Goal: Transaction & Acquisition: Purchase product/service

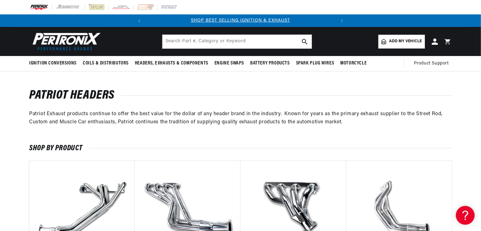
click at [401, 39] on span "Add my vehicle" at bounding box center [406, 42] width 33 height 6
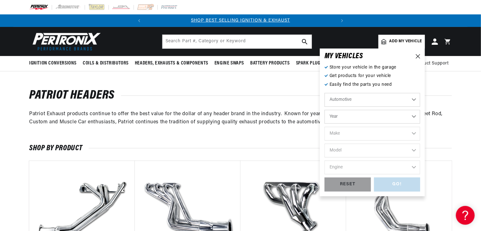
click at [376, 117] on select "Year 2026 2025 2024 2023 2022 2021 2020 2019 2018 2017 2016 2015 2014 2013 2012…" at bounding box center [373, 117] width 96 height 14
select select "1967"
click at [325, 110] on select "Year 2026 2025 2024 2023 2022 2021 2020 2019 2018 2017 2016 2015 2014 2013 2012…" at bounding box center [373, 117] width 96 height 14
select select "1967"
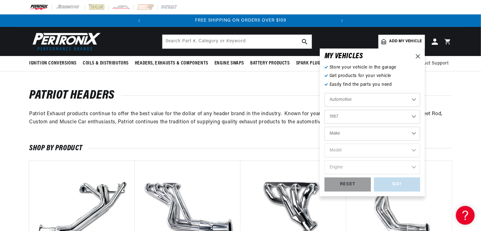
click at [365, 119] on select "2026 2025 2024 2023 2022 2021 2020 2019 2018 2017 2016 2015 2014 2013 2012 2011…" at bounding box center [373, 117] width 96 height 14
click at [363, 136] on select "Make Alfa Romeo American Motors Aston Martin Austin Austin Healey Avanti Bentle…" at bounding box center [373, 134] width 96 height 14
select select "Ford"
click at [325, 127] on select "Make Alfa Romeo American Motors Aston Martin Austin Austin Healey Avanti Bentle…" at bounding box center [373, 134] width 96 height 14
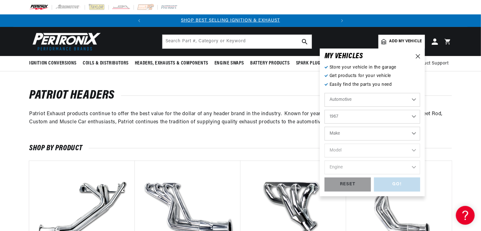
select select "Ford"
click at [354, 150] on select "Model Bronco Club Wagon Country Sedan Country Squire Custom Custom 500 Econolin…" at bounding box center [373, 151] width 96 height 14
select select "Mustang"
click at [325, 144] on select "Model Bronco Club Wagon Country Sedan Country Squire Custom Custom 500 Econolin…" at bounding box center [373, 151] width 96 height 14
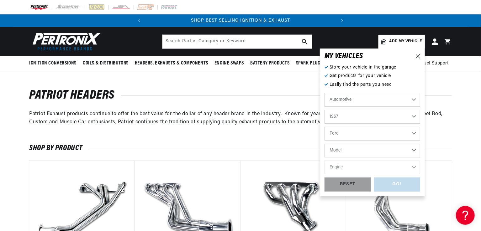
select select "Mustang"
click at [354, 170] on select "Engine 4.1L 4.3L 170cid / 2.8L 200cid / 3.3L 289cid / 4.7L 302cid / 5.0L 351W 3…" at bounding box center [373, 168] width 96 height 14
select select "289cid-4.7L"
click at [325, 161] on select "Engine 4.1L 4.3L 170cid / 2.8L 200cid / 3.3L 289cid / 4.7L 302cid / 5.0L 351W 3…" at bounding box center [373, 168] width 96 height 14
select select "289cid-4.7L"
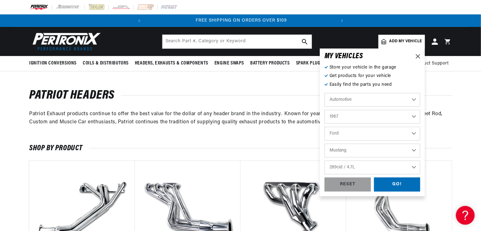
scroll to position [0, 190]
click at [400, 185] on div "GO!" at bounding box center [397, 185] width 46 height 14
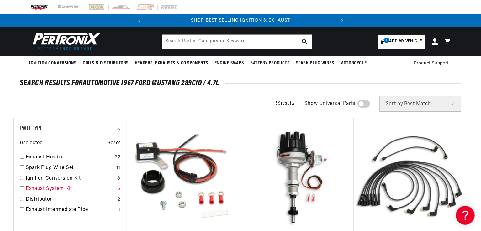
click at [50, 188] on link "Exhaust System Kit" at bounding box center [70, 189] width 89 height 8
checkbox input "true"
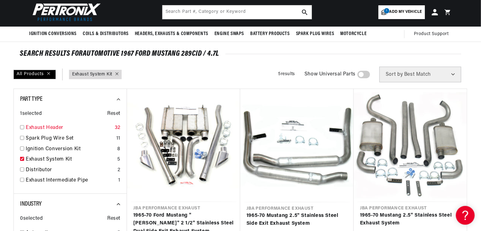
click at [46, 130] on link "Exhaust Header" at bounding box center [69, 128] width 87 height 8
checkbox input "true"
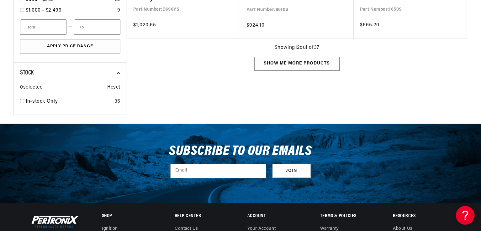
click at [291, 66] on div "Show me more products" at bounding box center [297, 64] width 85 height 14
